Goal: Check status: Check status

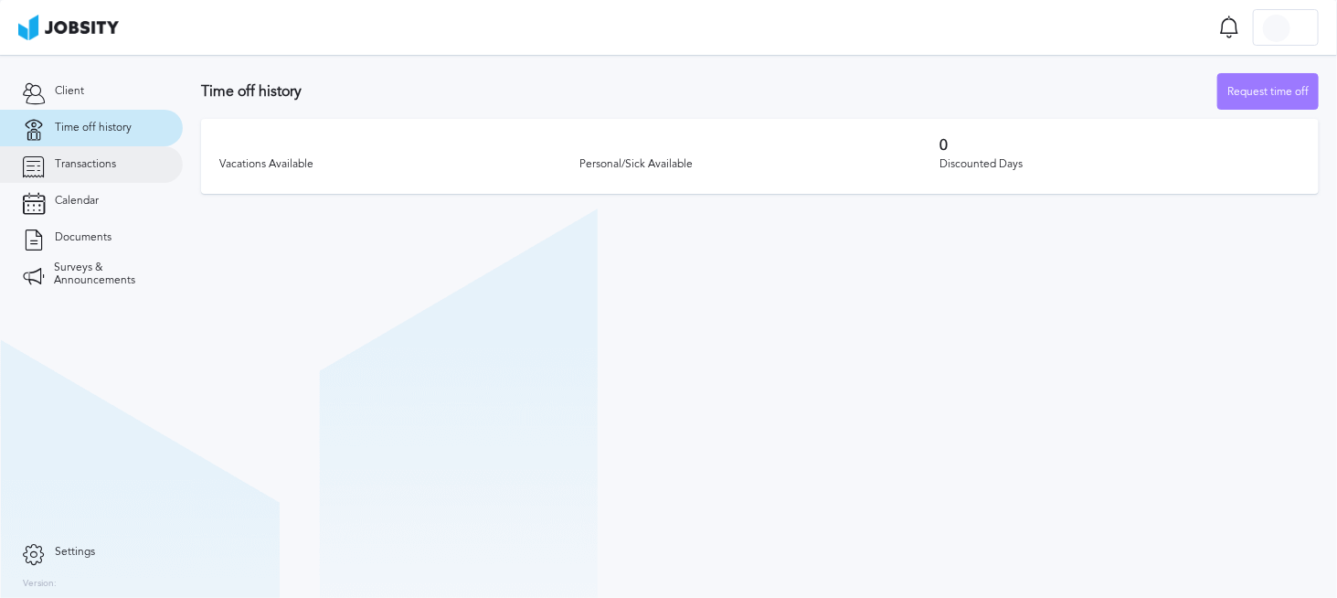
click at [66, 175] on link "Transactions" at bounding box center [91, 164] width 183 height 37
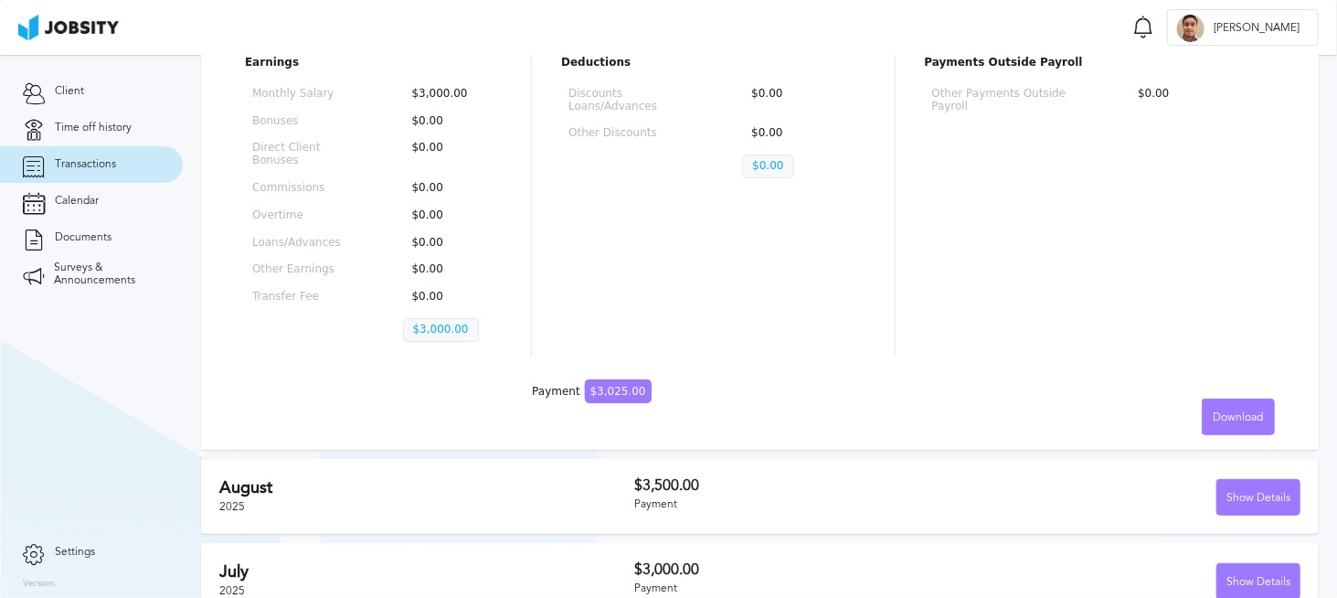
scroll to position [274, 0]
drag, startPoint x: 630, startPoint y: 389, endPoint x: 588, endPoint y: 389, distance: 42.0
click at [588, 389] on span "$3,025.00" at bounding box center [618, 390] width 67 height 24
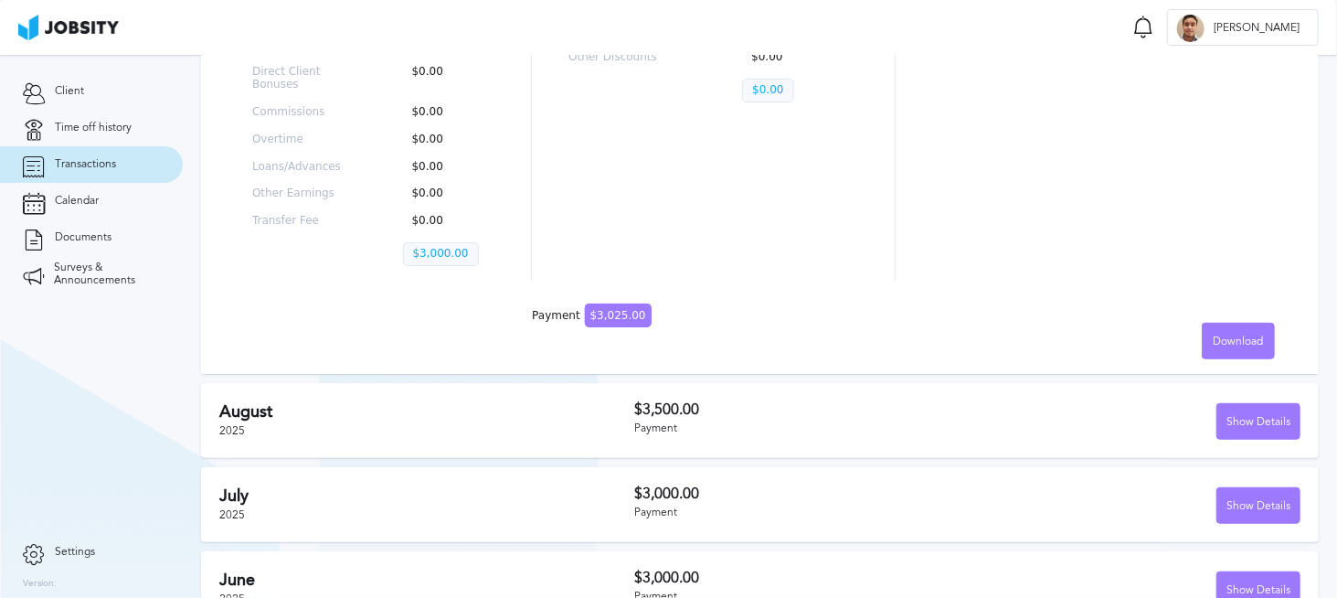
scroll to position [366, 0]
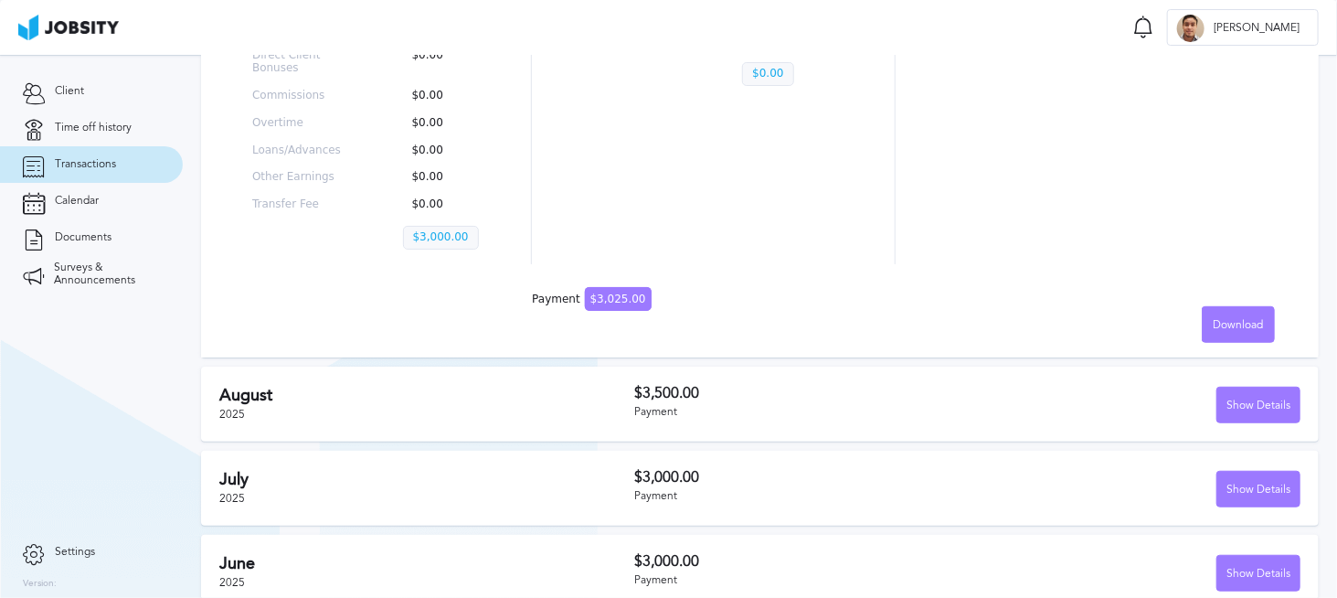
click at [482, 397] on h2 "August" at bounding box center [426, 395] width 415 height 19
click at [1217, 401] on div "Show Details" at bounding box center [1258, 405] width 82 height 37
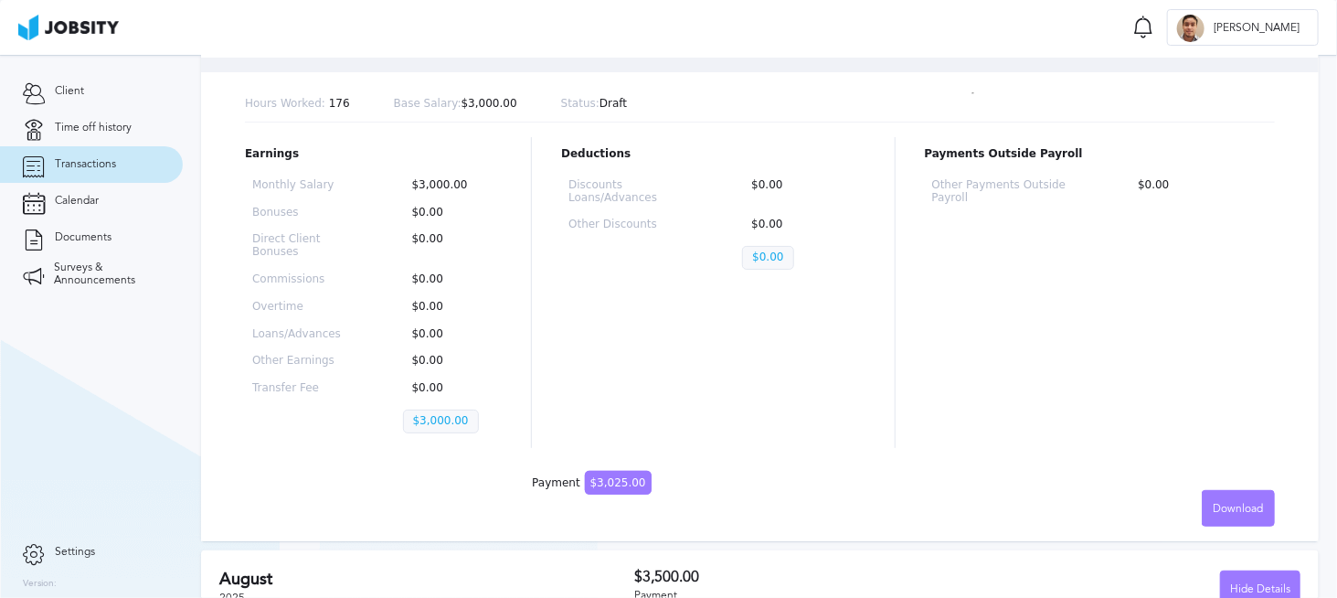
scroll to position [0, 0]
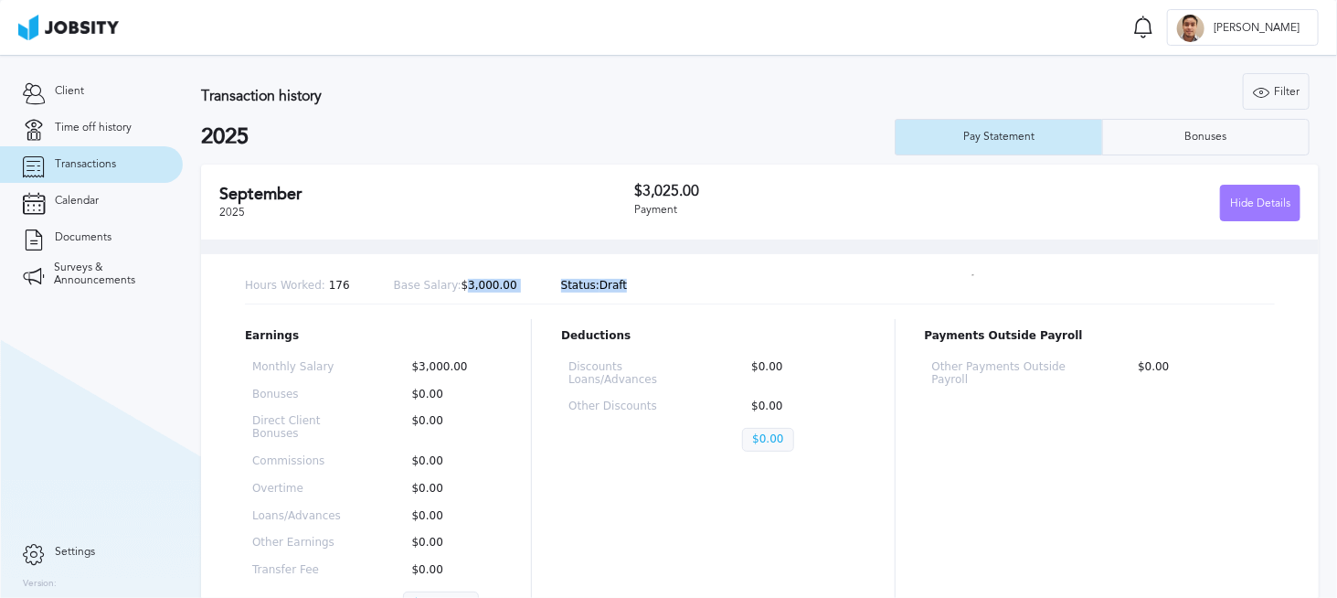
drag, startPoint x: 588, startPoint y: 292, endPoint x: 448, endPoint y: 292, distance: 140.7
click at [448, 292] on div "Hours Worked: 176 Base Salary: $3,000.00 Status: Draft" at bounding box center [760, 287] width 1030 height 36
click at [448, 292] on p "Base Salary: $3,000.00" at bounding box center [455, 286] width 123 height 13
click at [1192, 153] on div "Bonuses" at bounding box center [1206, 137] width 206 height 37
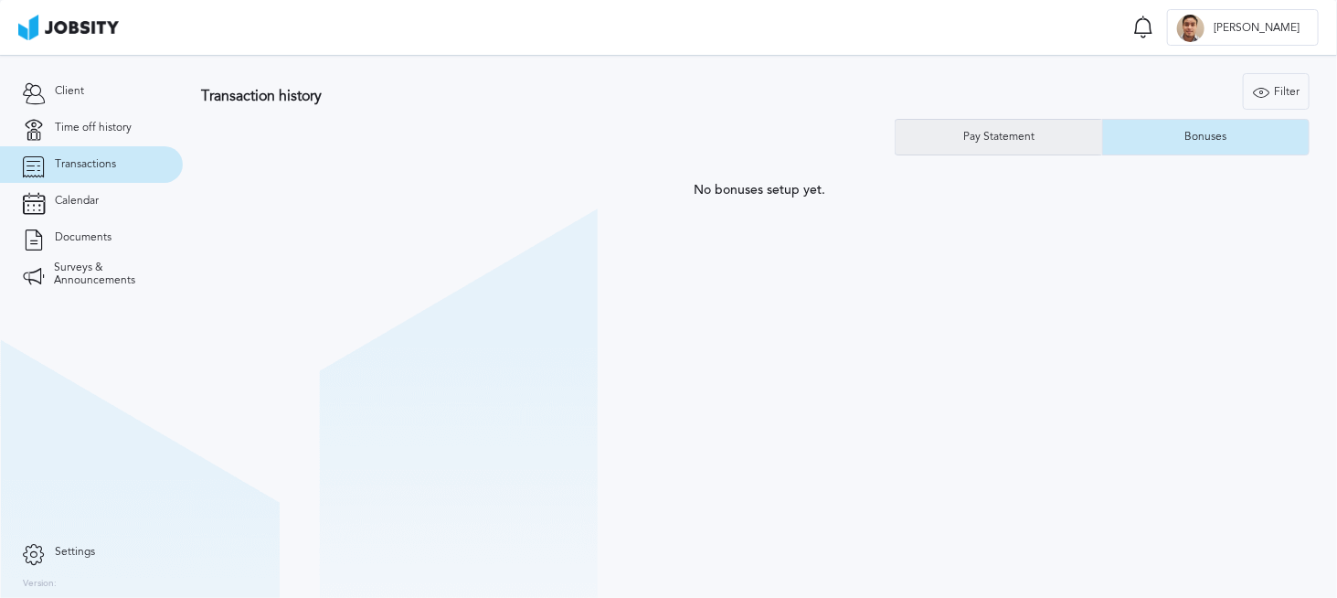
click at [1061, 143] on div "Pay Statement" at bounding box center [998, 137] width 207 height 37
